Goal: Information Seeking & Learning: Learn about a topic

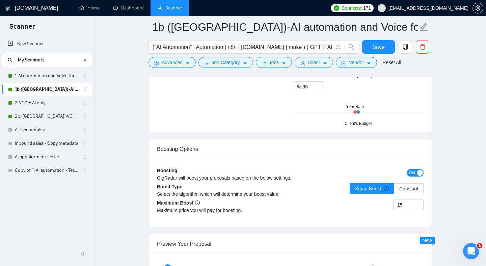
drag, startPoint x: 115, startPoint y: 44, endPoint x: 87, endPoint y: 52, distance: 28.8
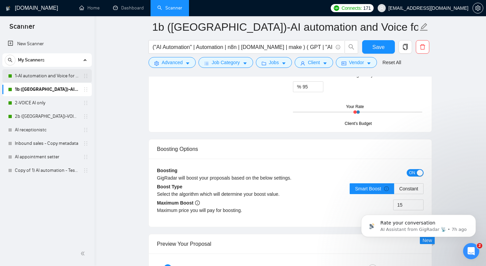
click at [40, 77] on link "1-AI automation and Voice for CRM & Booking" at bounding box center [47, 76] width 64 height 14
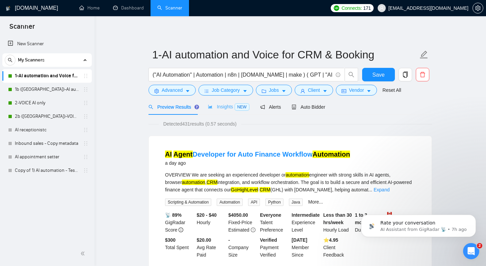
click at [227, 111] on div "Insights NEW" at bounding box center [228, 107] width 41 height 16
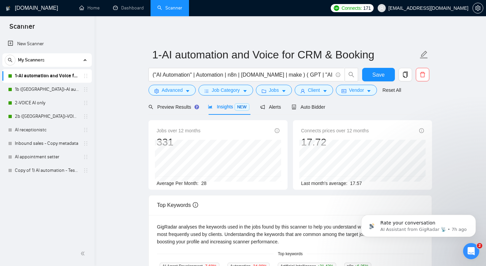
click at [138, 124] on main "1-AI automation and Voice for CRM & Booking ("AI Automation" | Automation | n8n…" at bounding box center [290, 258] width 370 height 463
click at [44, 88] on link "1b ([GEOGRAPHIC_DATA])-AI automation and Voice for CRM & Booking" at bounding box center [47, 90] width 64 height 14
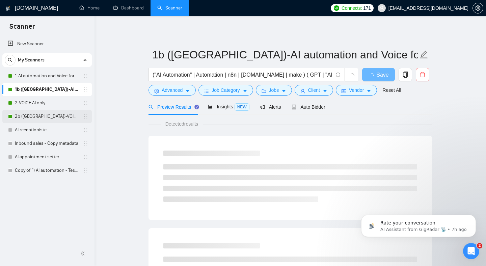
click at [50, 116] on link "2b ([GEOGRAPHIC_DATA])-VOICE AI only" at bounding box center [47, 117] width 64 height 14
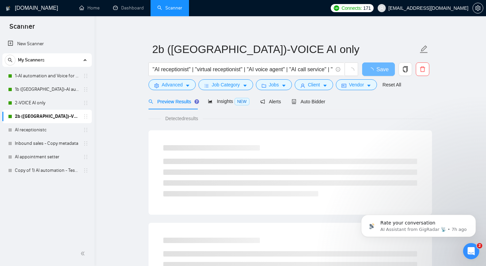
scroll to position [6, 0]
click at [40, 104] on link "2-VOICE AI only" at bounding box center [47, 103] width 64 height 14
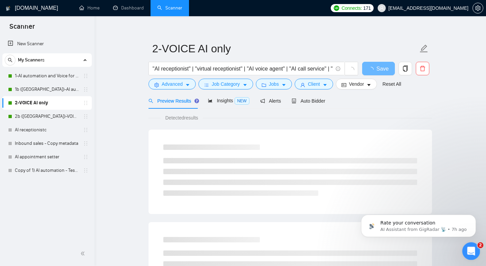
click at [474, 247] on div "Open Intercom Messenger" at bounding box center [470, 250] width 22 height 22
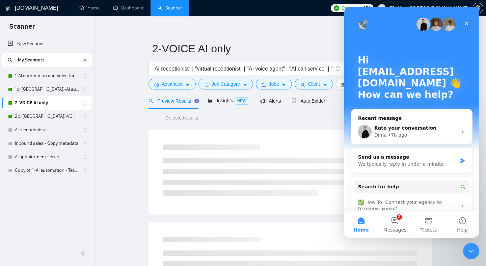
click at [348, 113] on div "Hi [EMAIL_ADDRESS][DOMAIN_NAME] 👋 How can we help? Recent message Rate your con…" at bounding box center [411, 137] width 135 height 260
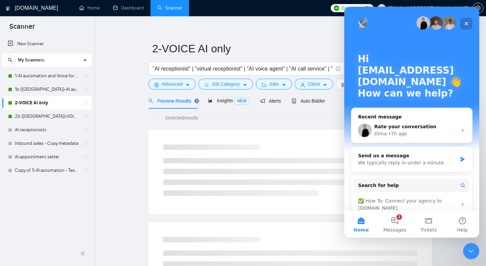
click at [466, 23] on icon "Close" at bounding box center [467, 24] width 4 height 4
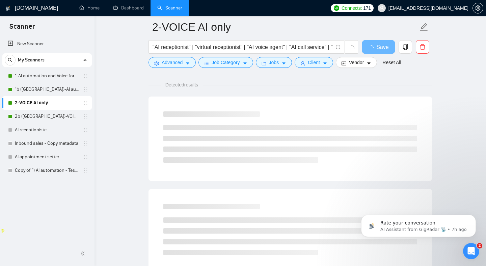
scroll to position [0, 0]
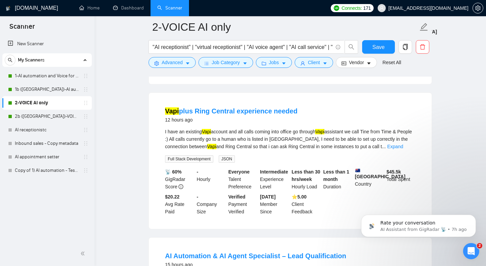
scroll to position [410, 0]
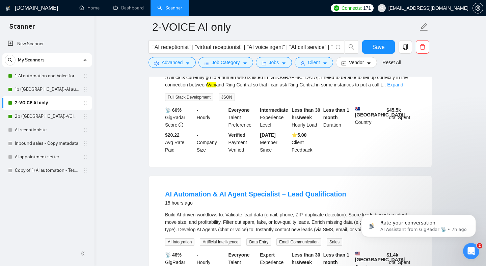
click at [316, 233] on div "Build AI-driven workflows to: Validate lead data (email, phone, ZIP, duplicate …" at bounding box center [290, 222] width 251 height 22
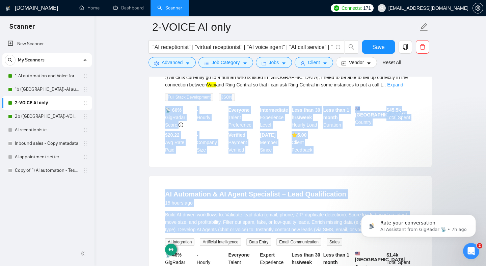
drag, startPoint x: 316, startPoint y: 239, endPoint x: 158, endPoint y: 99, distance: 211.4
drag, startPoint x: 112, startPoint y: 115, endPoint x: 116, endPoint y: 115, distance: 4.7
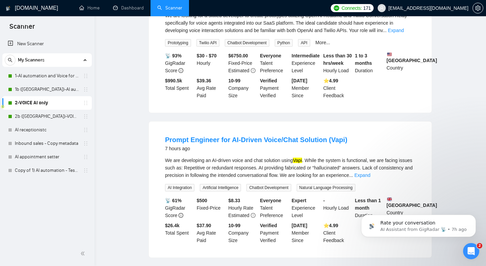
scroll to position [0, 0]
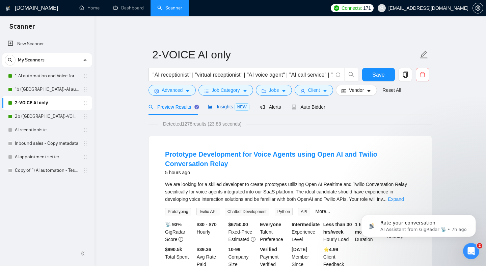
click at [232, 103] on div "Insights NEW" at bounding box center [228, 107] width 41 height 8
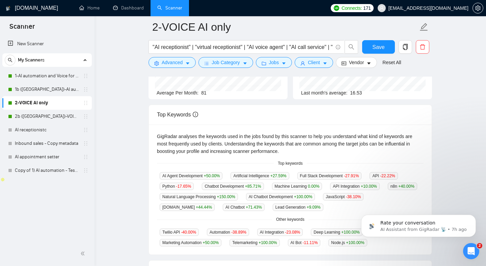
scroll to position [105, 0]
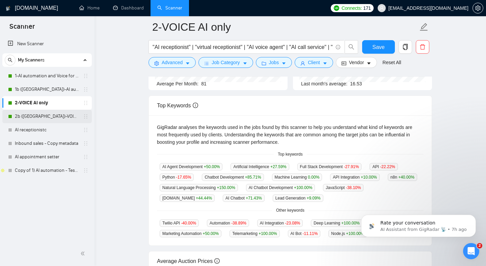
click at [42, 117] on link "2b ([GEOGRAPHIC_DATA])-VOICE AI only" at bounding box center [47, 117] width 64 height 14
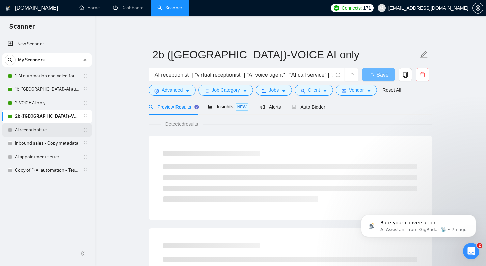
click at [37, 133] on link "AI receptionistc" at bounding box center [47, 130] width 64 height 14
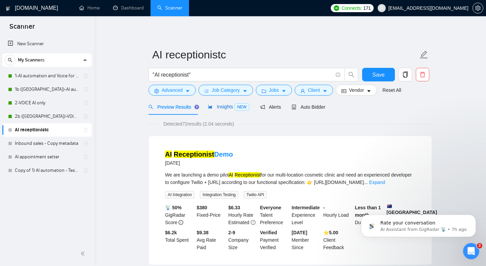
click at [229, 109] on span "Insights NEW" at bounding box center [228, 106] width 41 height 5
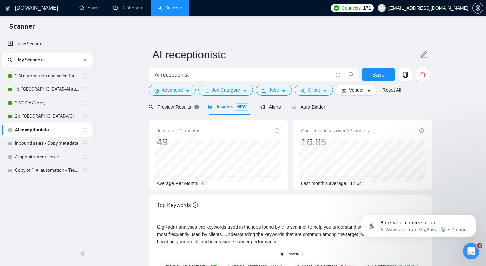
click at [134, 142] on main "AI receptionistc "AI receptionist" Save Advanced Job Category Jobs Client Vendo…" at bounding box center [290, 258] width 370 height 463
click at [124, 88] on main "AI receptionistc "AI receptionist" Save Advanced Job Category Jobs Client Vendo…" at bounding box center [290, 258] width 370 height 463
click at [37, 103] on link "2-VOICE AI only" at bounding box center [47, 103] width 64 height 14
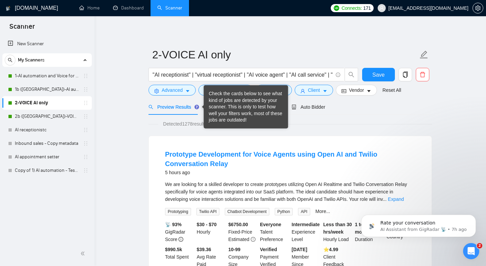
click at [224, 105] on div "Check the cards below to see what kind of jobs are detected by your scanner. Th…" at bounding box center [246, 106] width 74 height 33
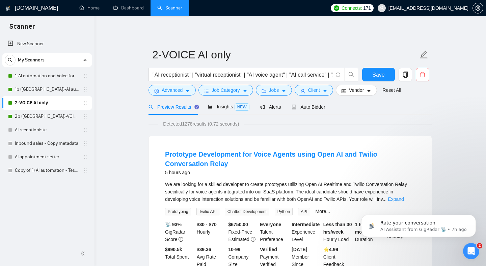
drag, startPoint x: 285, startPoint y: 145, endPoint x: 280, endPoint y: 142, distance: 5.9
click at [285, 145] on li "Prototype Development for Voice Agents using Open AI and Twilio Conversation Re…" at bounding box center [290, 208] width 267 height 129
click at [221, 108] on span "Insights NEW" at bounding box center [228, 106] width 41 height 5
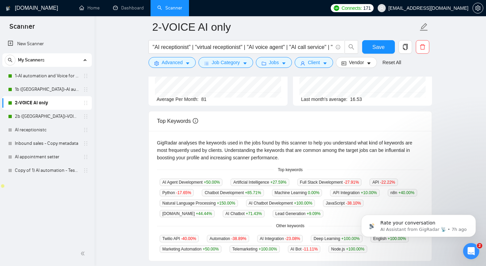
scroll to position [90, 0]
